Goal: Find specific page/section: Find specific page/section

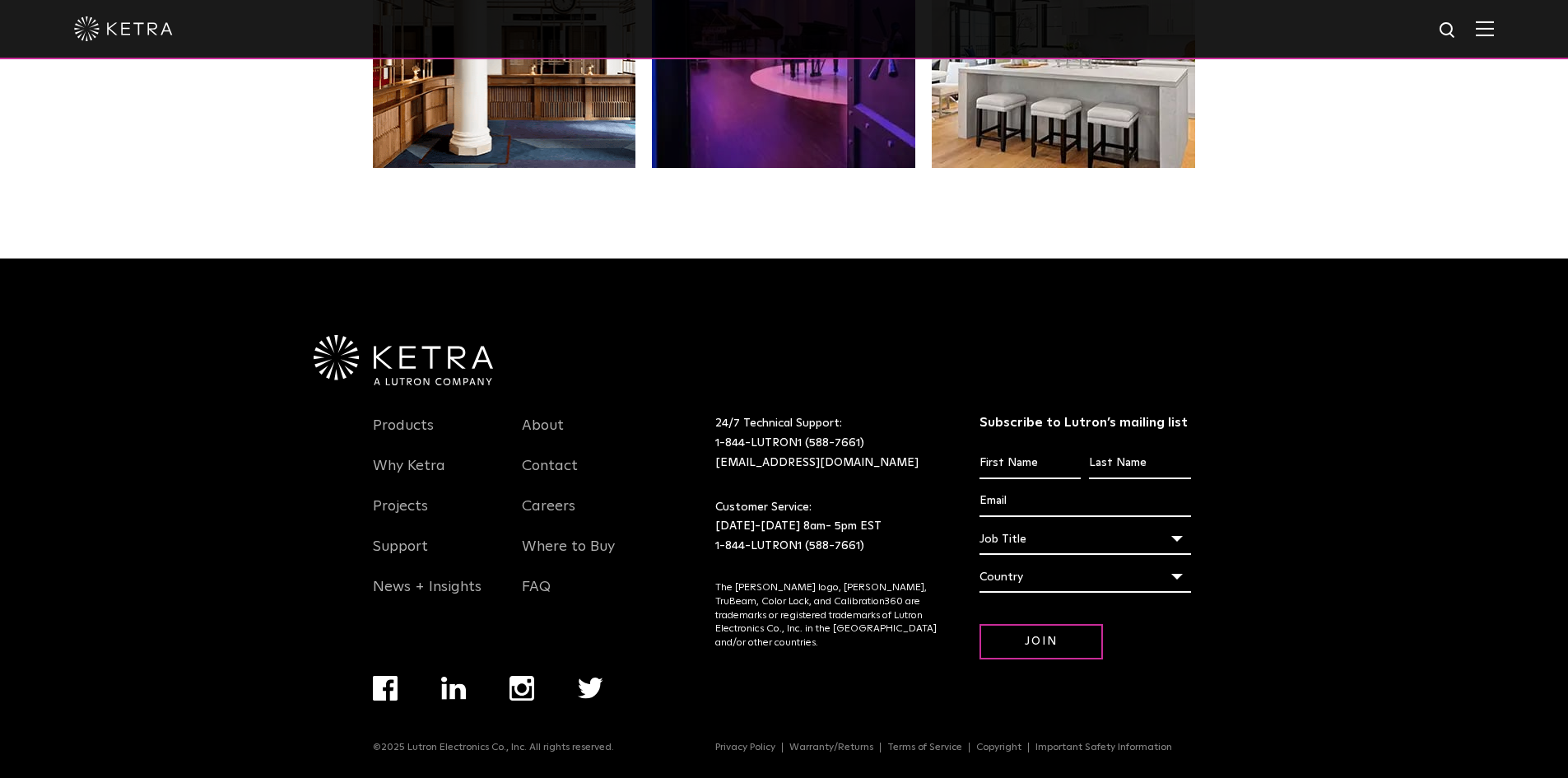
scroll to position [3461, 0]
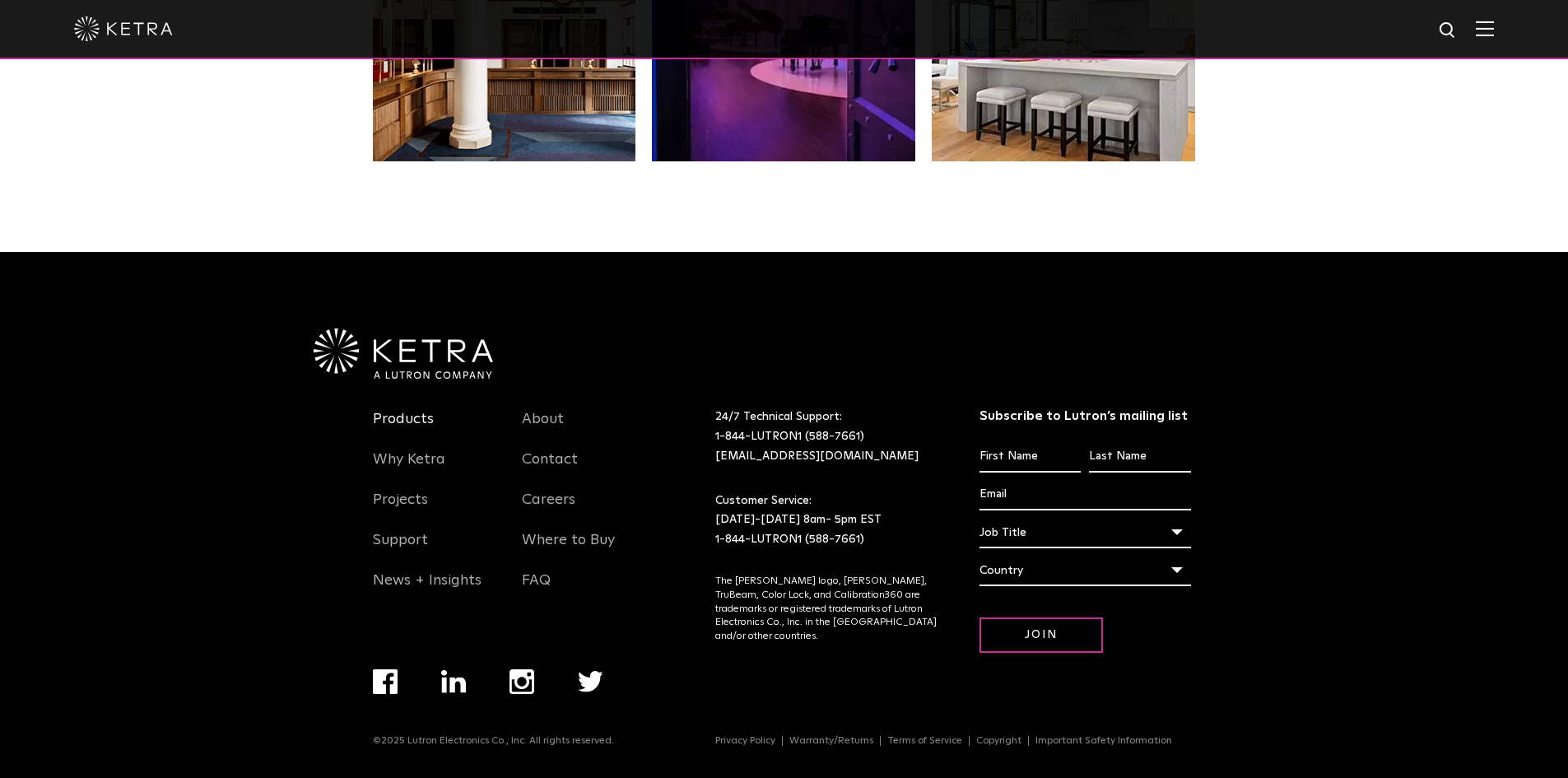
click at [413, 416] on link "Products" at bounding box center [403, 428] width 60 height 37
